Goal: Information Seeking & Learning: Learn about a topic

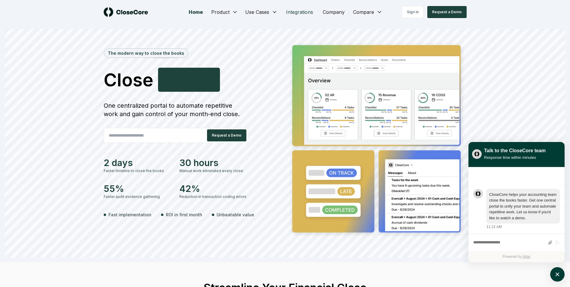
click at [296, 12] on link "Integrations" at bounding box center [299, 12] width 37 height 12
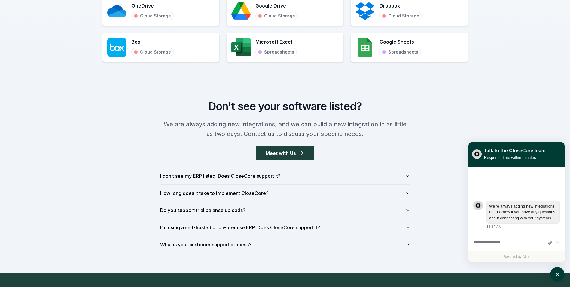
scroll to position [661, 0]
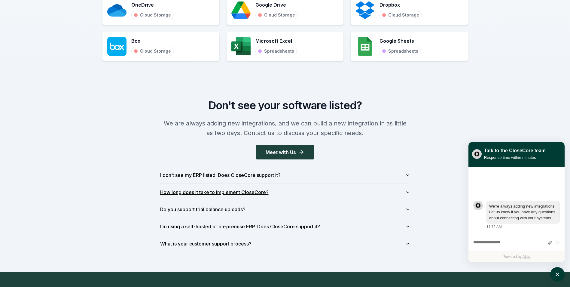
click at [408, 192] on icon "button" at bounding box center [407, 191] width 2 height 1
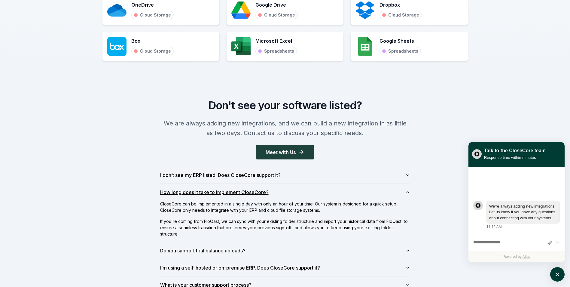
click at [408, 192] on icon "button" at bounding box center [407, 191] width 2 height 1
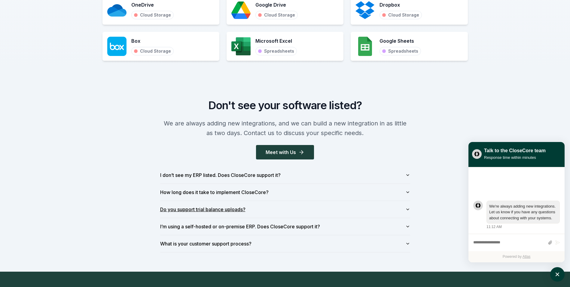
click at [408, 210] on icon "button" at bounding box center [407, 209] width 5 height 5
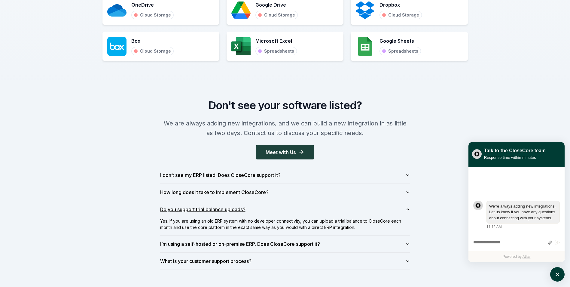
click at [407, 210] on icon "button" at bounding box center [407, 209] width 5 height 5
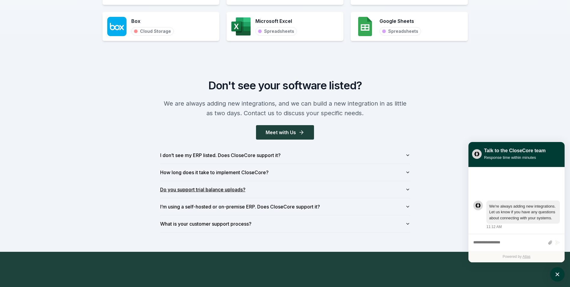
scroll to position [691, 0]
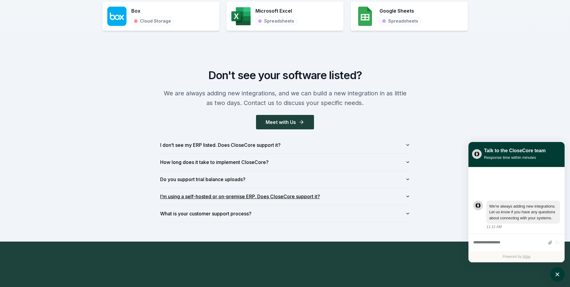
click at [403, 195] on button "I’m using a self-hosted or on-premise ERP. Does CloseCore support it?" at bounding box center [285, 196] width 250 height 17
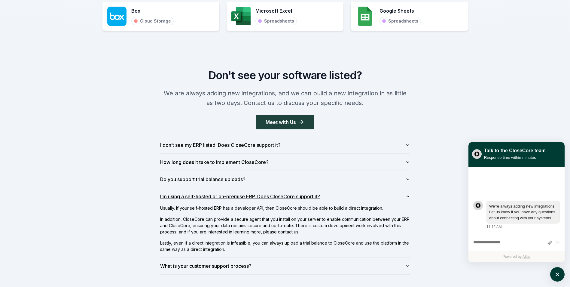
click at [406, 196] on icon "button" at bounding box center [407, 196] width 5 height 5
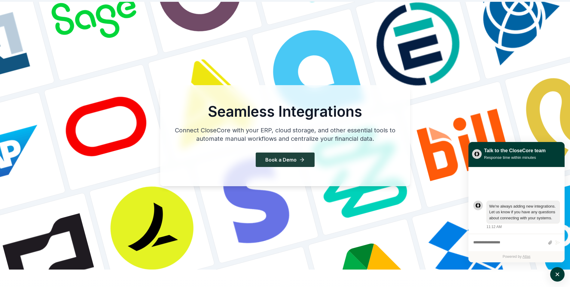
scroll to position [0, 0]
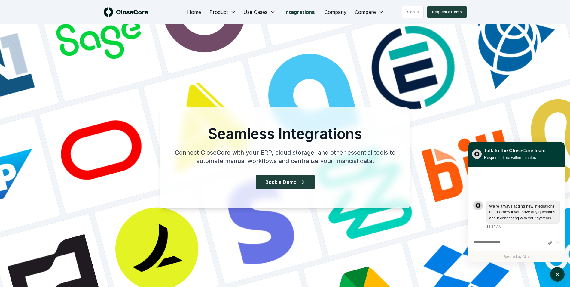
click at [376, 12] on div "Sign in Request a Demo" at bounding box center [421, 12] width 91 height 12
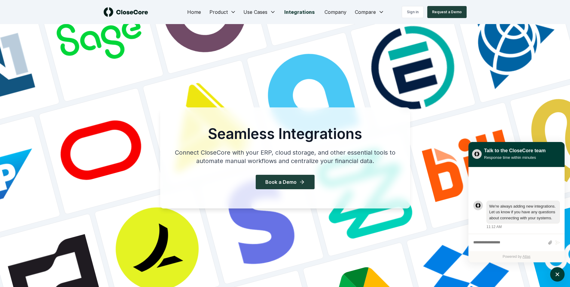
click at [380, 11] on div "Sign in Request a Demo" at bounding box center [421, 12] width 91 height 12
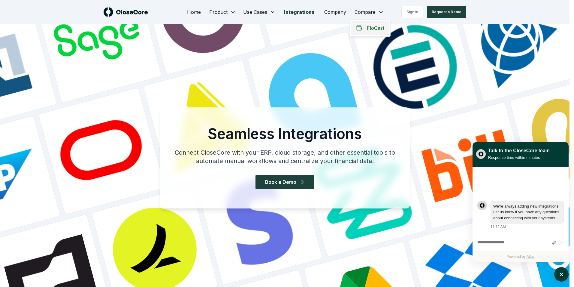
click at [370, 29] on span "FloQast" at bounding box center [375, 27] width 17 height 7
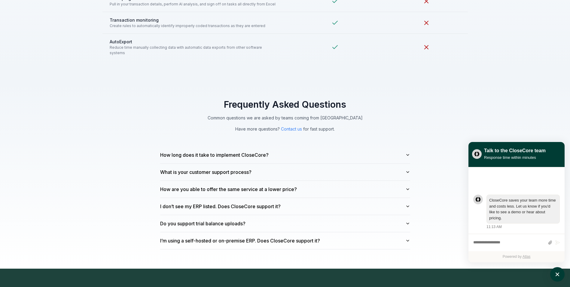
scroll to position [1592, 0]
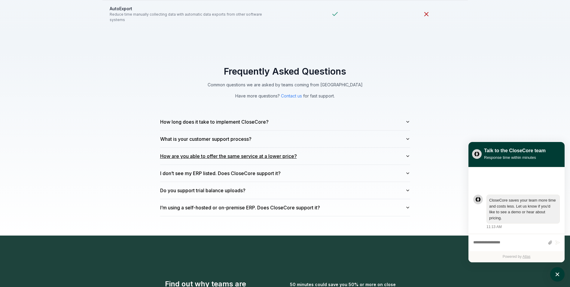
click at [326, 153] on button "How are you able to offer the same service at a lower price?" at bounding box center [285, 155] width 250 height 17
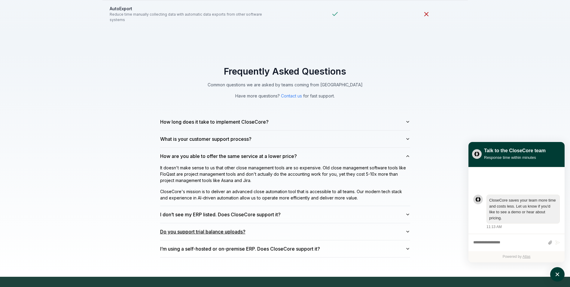
click at [275, 226] on button "Do you support trial balance uploads?" at bounding box center [285, 231] width 250 height 17
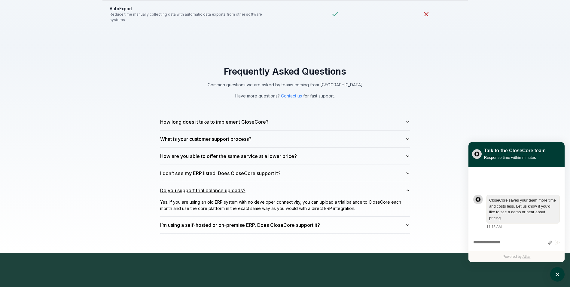
click at [331, 184] on button "Do you support trial balance uploads?" at bounding box center [285, 190] width 250 height 17
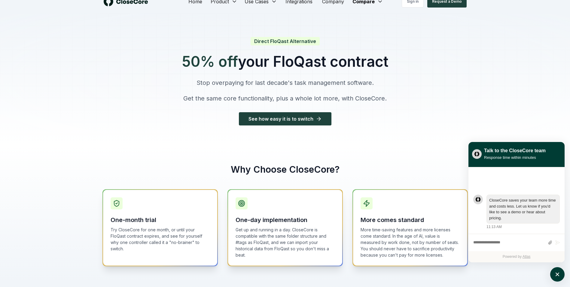
scroll to position [0, 0]
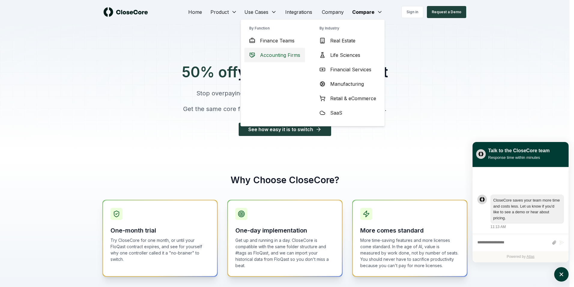
click at [270, 52] on span "Accounting Firms" at bounding box center [280, 54] width 40 height 7
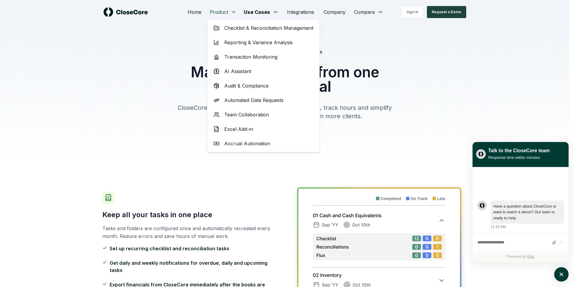
click at [236, 43] on span "Reporting & Variance Analysis" at bounding box center [258, 42] width 68 height 7
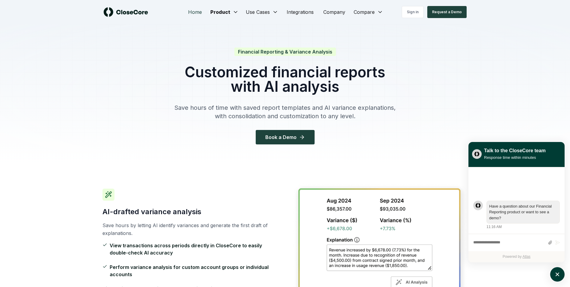
click at [197, 14] on link "Home" at bounding box center [194, 12] width 23 height 12
